Goal: Check status: Check status

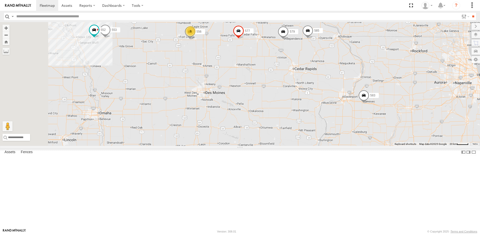
drag, startPoint x: 180, startPoint y: 75, endPoint x: 190, endPoint y: 81, distance: 11.8
click at [188, 80] on div "577 579 BRSME21213419023263 585 559 583 553 3 6 552 3 556 2" at bounding box center [240, 84] width 480 height 124
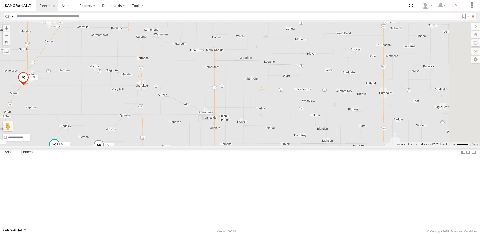
click at [218, 114] on div "577 579 BRSME21213419023263 585 559 583 553 552 556 580 3" at bounding box center [240, 84] width 480 height 124
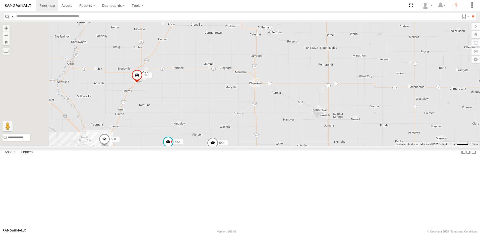
drag, startPoint x: 211, startPoint y: 117, endPoint x: 216, endPoint y: 153, distance: 36.9
click at [216, 146] on div "577 579 BRSME21213419023263 585 559 583 553 552 556 580 3 40 2" at bounding box center [240, 84] width 480 height 124
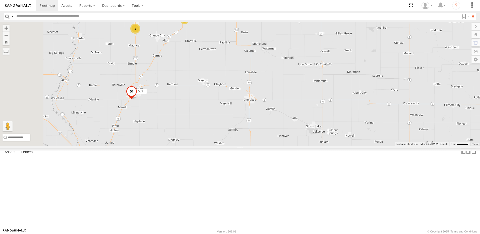
drag, startPoint x: 233, startPoint y: 112, endPoint x: 229, endPoint y: 116, distance: 5.5
click at [230, 116] on div "577 579 BRSME21213419023263 585 559 583 553 552 556 580 3 40 2" at bounding box center [240, 84] width 480 height 124
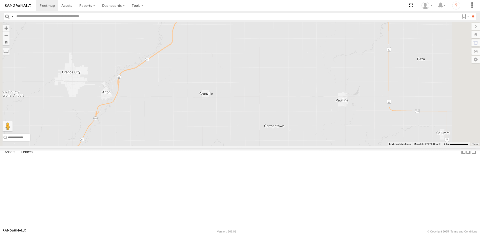
drag, startPoint x: 248, startPoint y: 71, endPoint x: 246, endPoint y: 73, distance: 2.7
click at [247, 74] on div "577 579 BRSME21213419023263 585 559 583 553 552 556 580 3" at bounding box center [240, 84] width 480 height 124
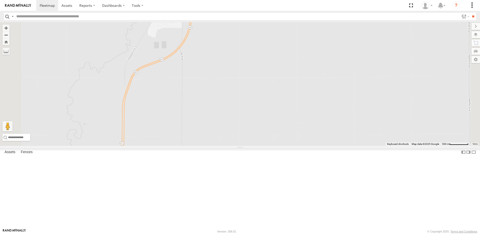
drag, startPoint x: 231, startPoint y: 72, endPoint x: 231, endPoint y: 82, distance: 10.3
click at [231, 81] on div "577 579 BRSME21213419023263 585 559 583 553 552 556 580 2 521" at bounding box center [240, 84] width 480 height 124
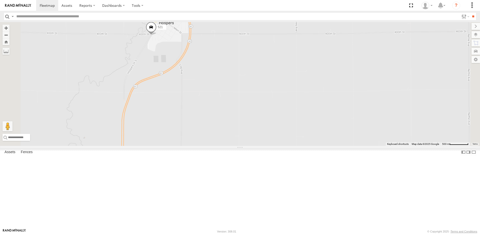
click at [161, 22] on div "2" at bounding box center [156, 17] width 10 height 10
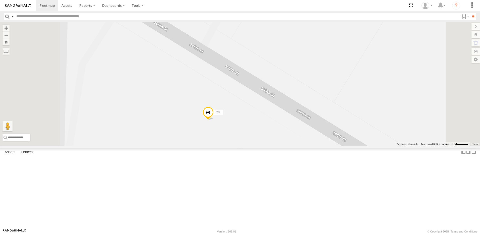
drag, startPoint x: 216, startPoint y: 161, endPoint x: 223, endPoint y: 92, distance: 69.2
click at [223, 92] on div "577 579 BRSME21213419023263 585 559 583 553 552 556 580 521 520 522" at bounding box center [240, 84] width 480 height 124
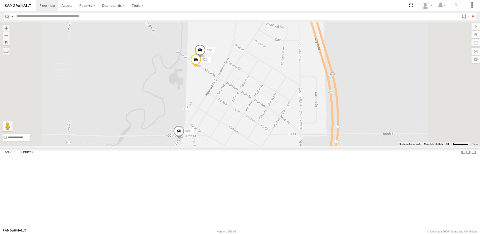
click at [184, 139] on span at bounding box center [178, 133] width 11 height 14
